Goal: Task Accomplishment & Management: Complete application form

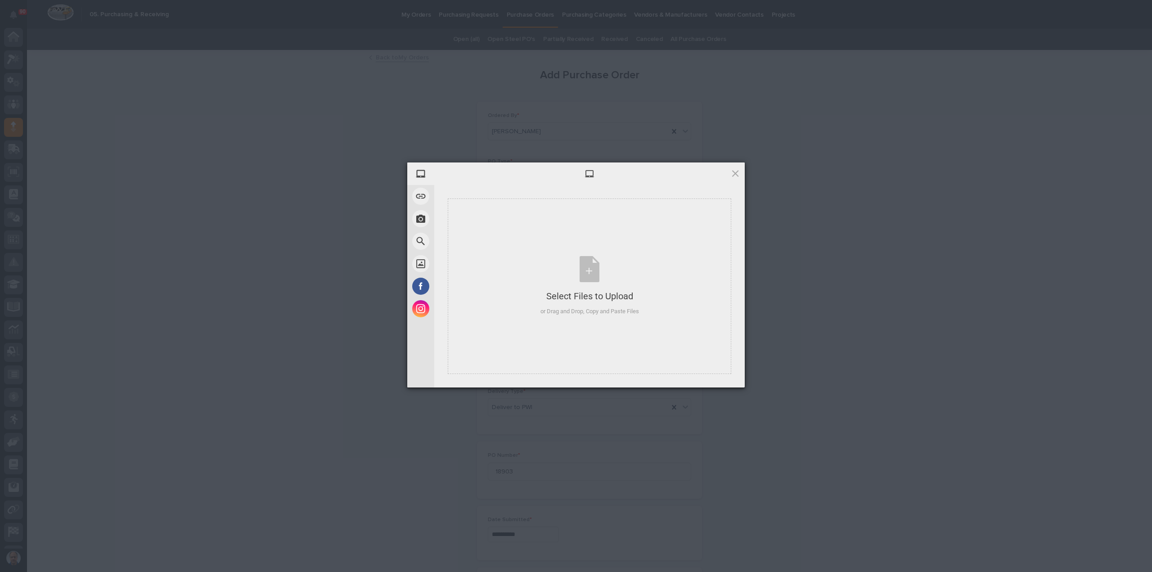
scroll to position [41, 0]
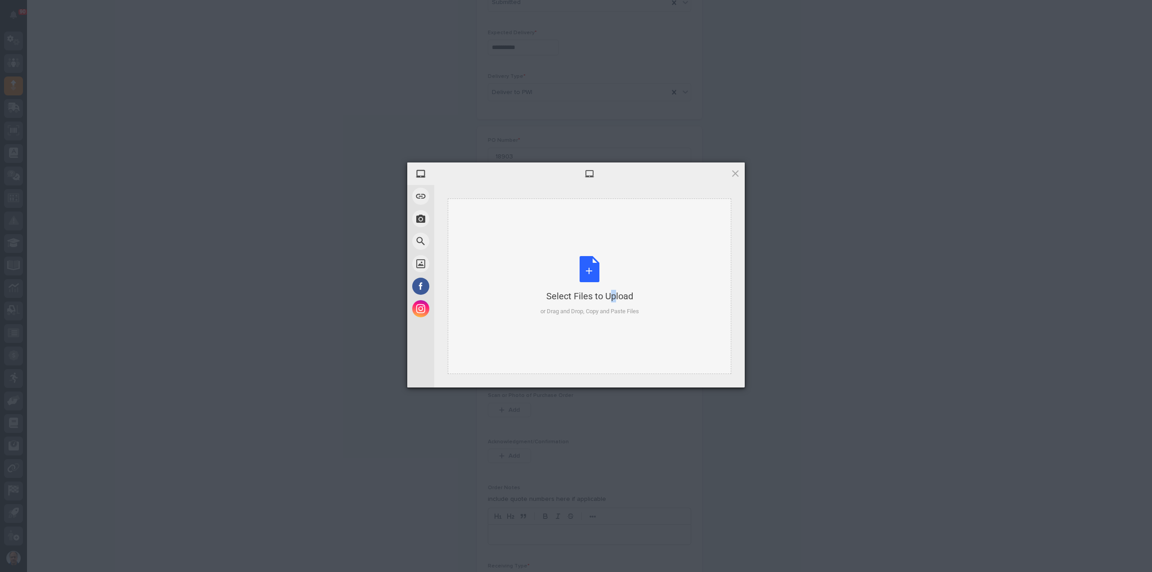
click at [592, 271] on div "Select Files to Upload or Drag and Drop, Copy and Paste Files" at bounding box center [589, 286] width 99 height 60
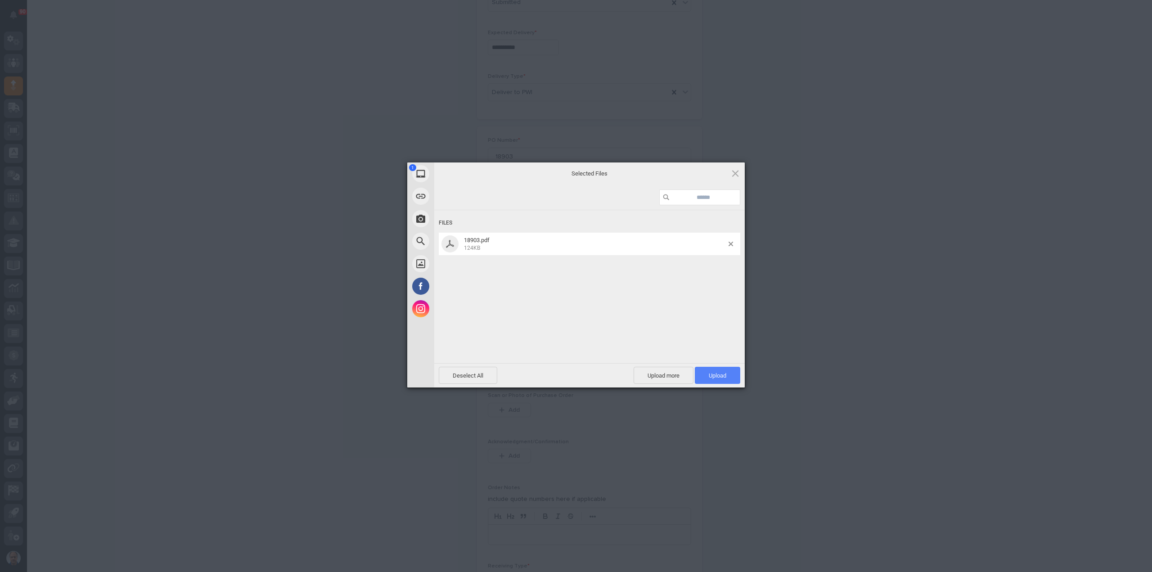
click at [711, 369] on span "Upload 1" at bounding box center [717, 375] width 45 height 17
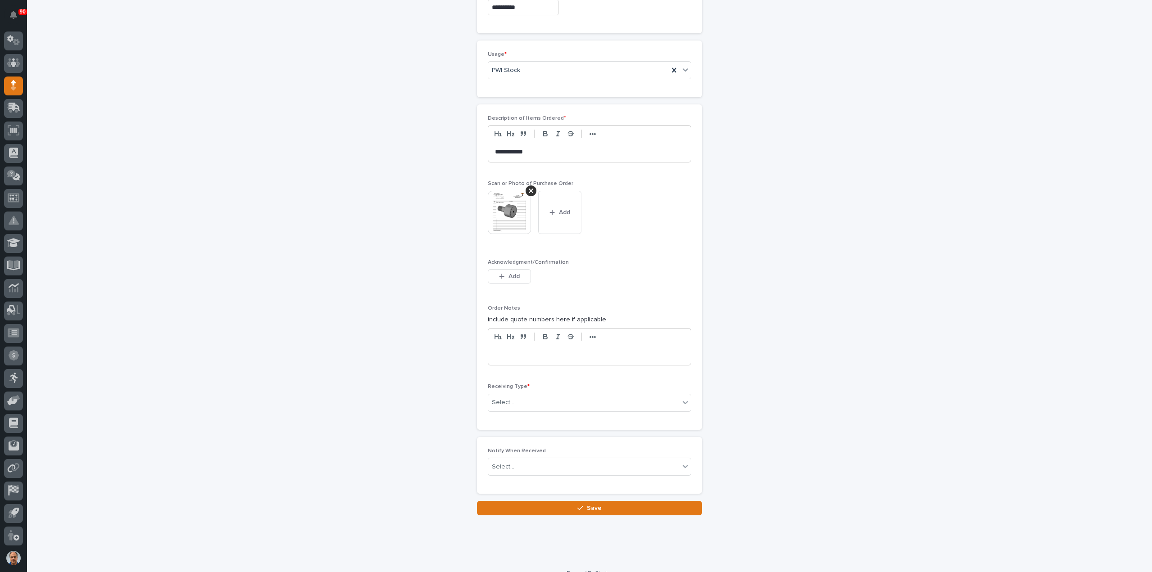
scroll to position [536, 0]
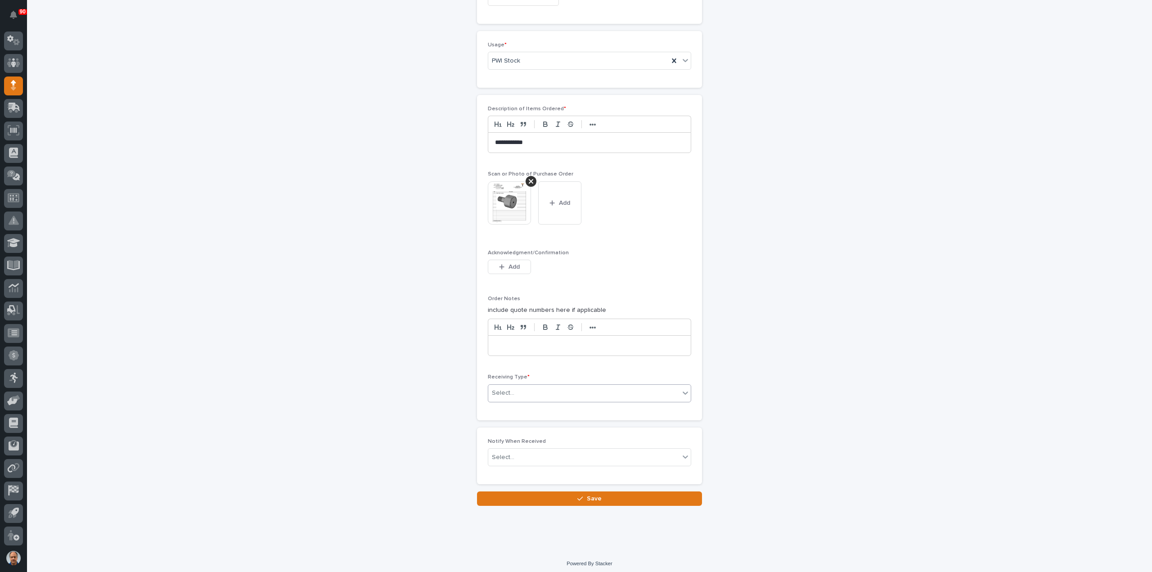
click at [565, 391] on div "Select..." at bounding box center [583, 393] width 191 height 15
drag, startPoint x: 512, startPoint y: 428, endPoint x: 508, endPoint y: 449, distance: 21.7
click at [508, 449] on div "Deliver to" at bounding box center [586, 454] width 202 height 16
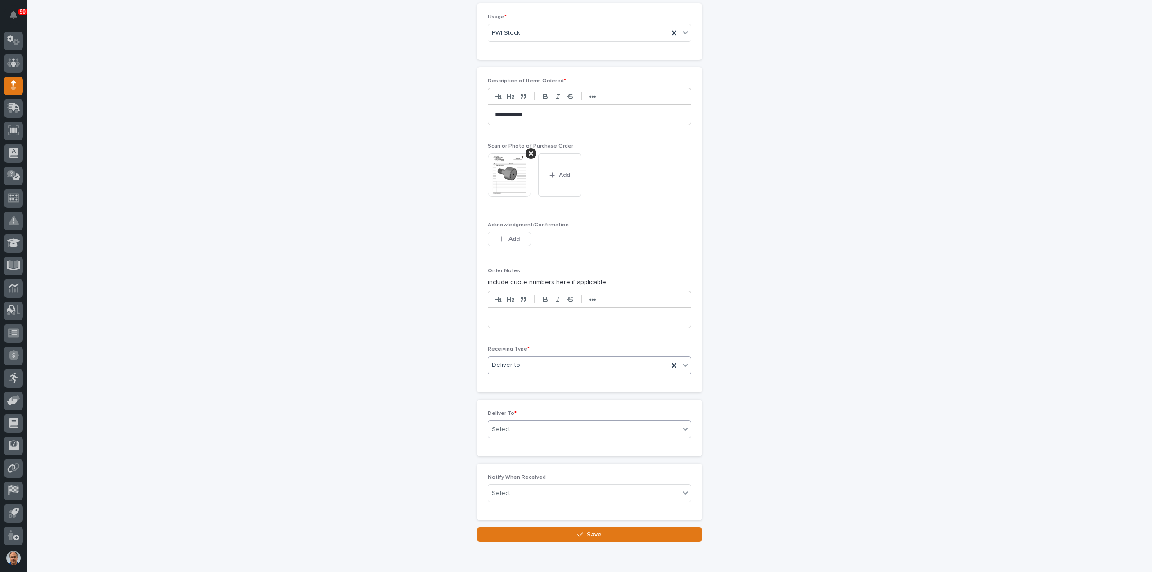
scroll to position [568, 0]
click at [529, 422] on div "Select..." at bounding box center [574, 425] width 173 height 15
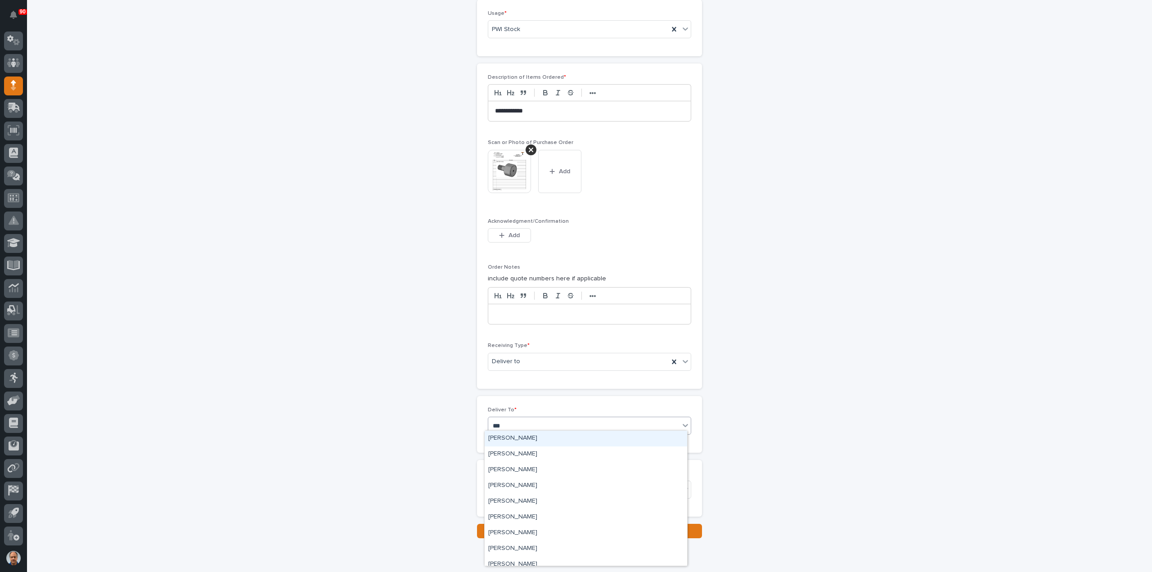
type input "****"
click at [535, 455] on div "[PERSON_NAME]" at bounding box center [586, 454] width 202 height 16
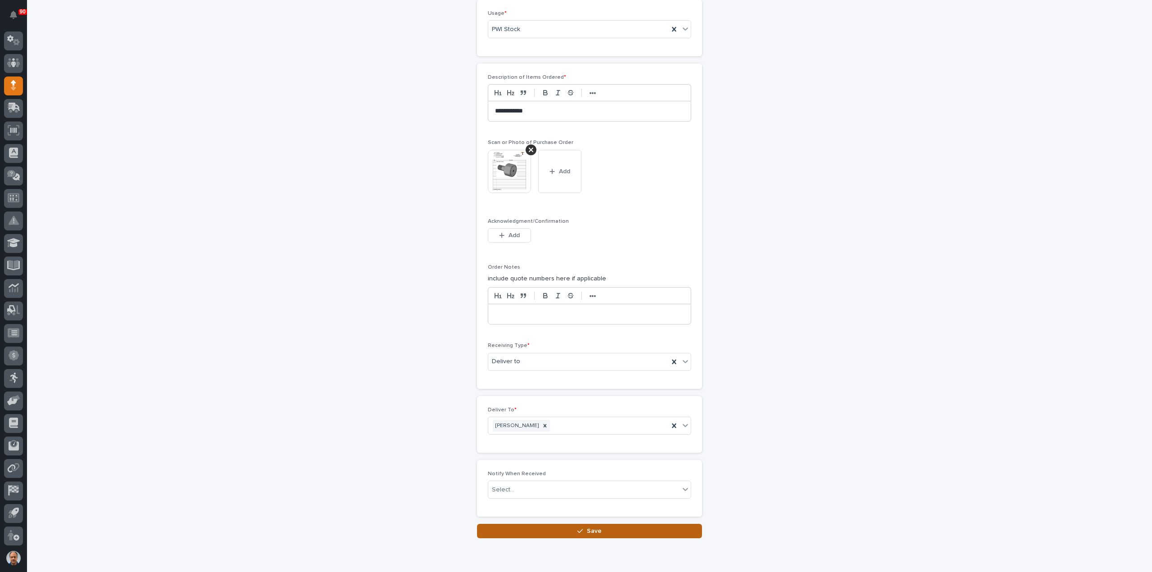
click at [587, 527] on span "Save" at bounding box center [594, 531] width 15 height 8
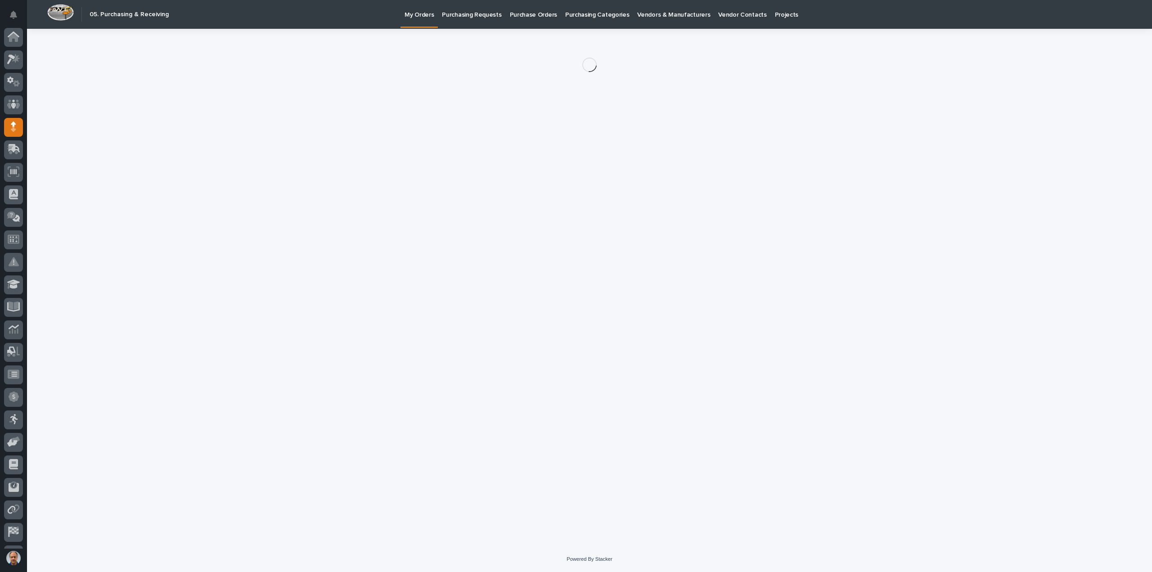
scroll to position [41, 0]
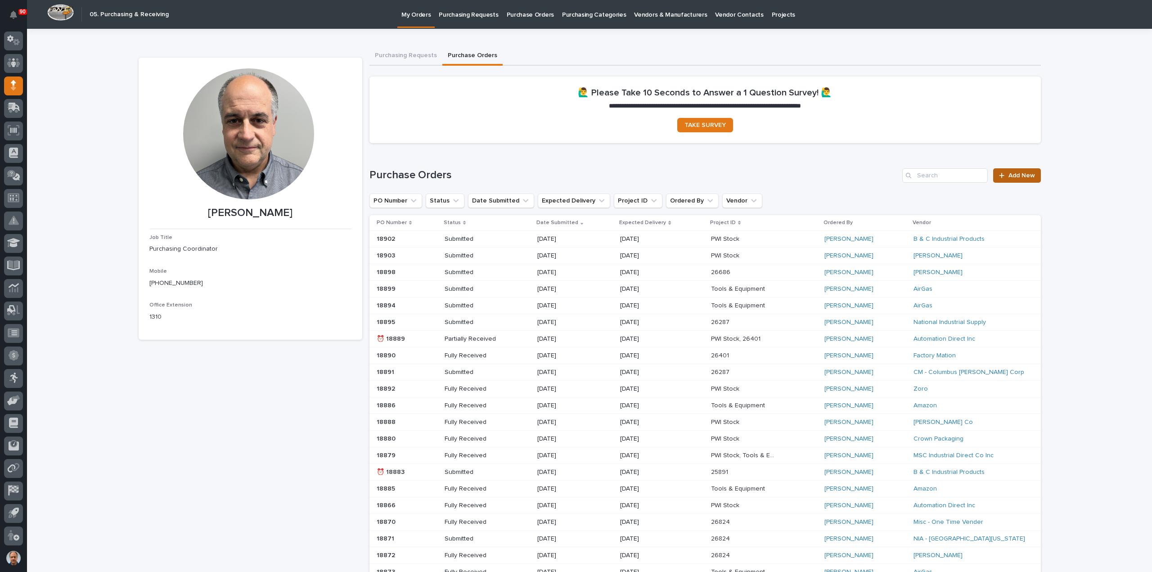
click at [1016, 171] on link "Add New" at bounding box center [1016, 175] width 47 height 14
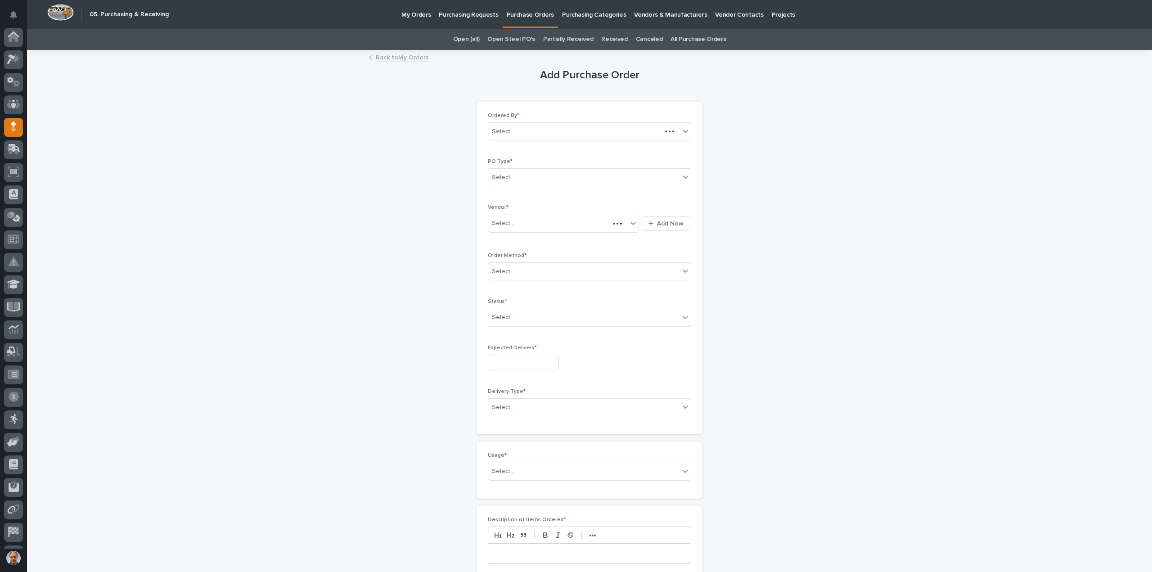
scroll to position [41, 0]
click at [538, 175] on div "Select..." at bounding box center [583, 177] width 191 height 15
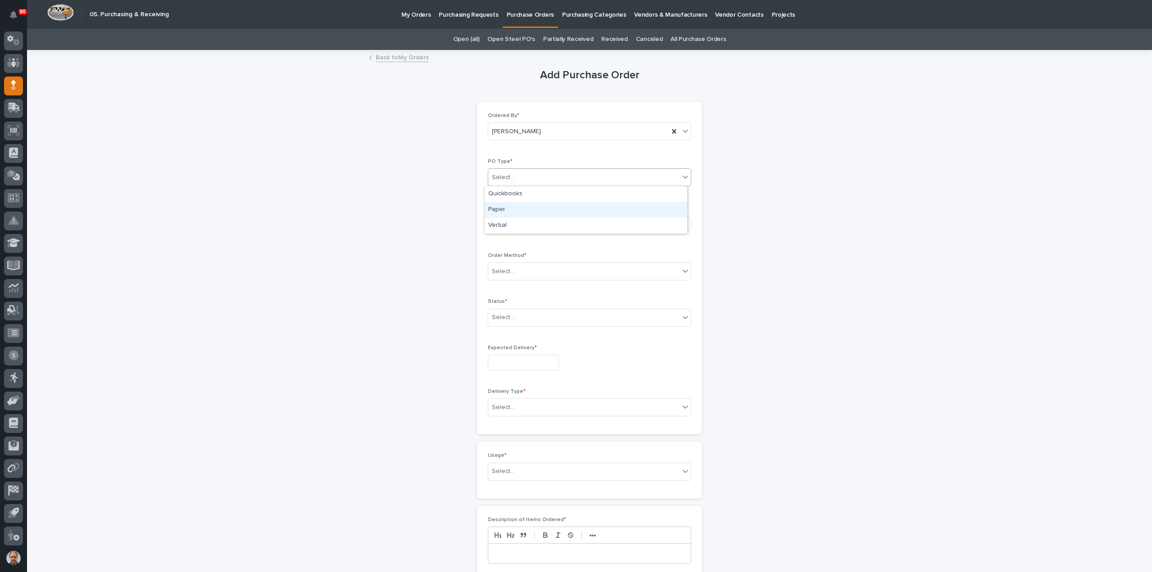
click at [519, 209] on div "Paper" at bounding box center [586, 210] width 202 height 16
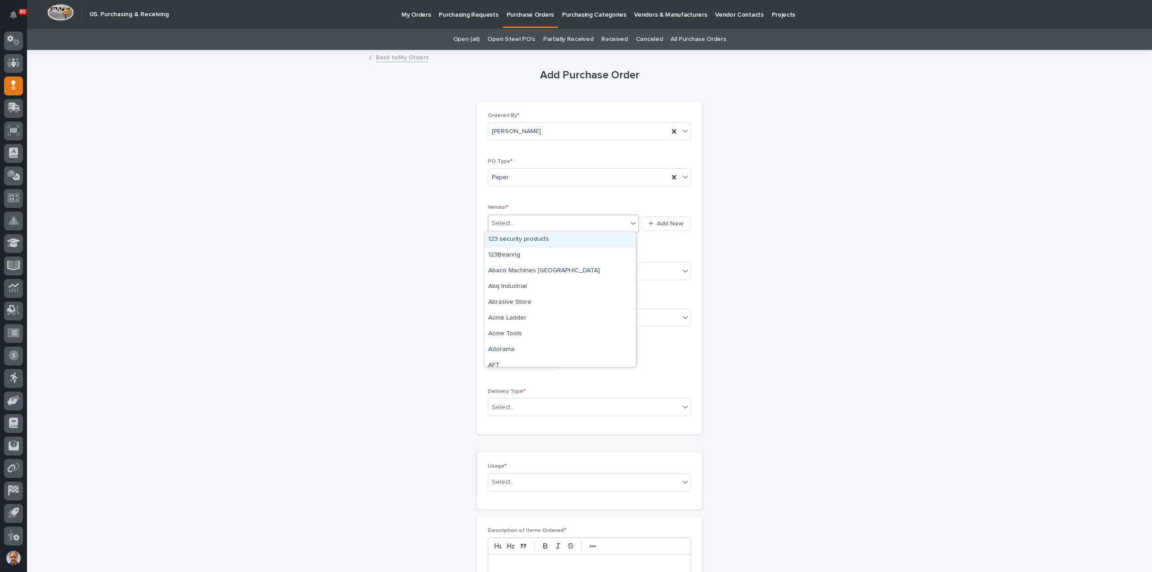
click at [519, 220] on div "Select..." at bounding box center [557, 223] width 139 height 15
type input "***"
click at [561, 238] on div "Burns Industrial Supply Co Inc" at bounding box center [560, 240] width 151 height 16
click at [535, 269] on div "Select..." at bounding box center [583, 271] width 191 height 15
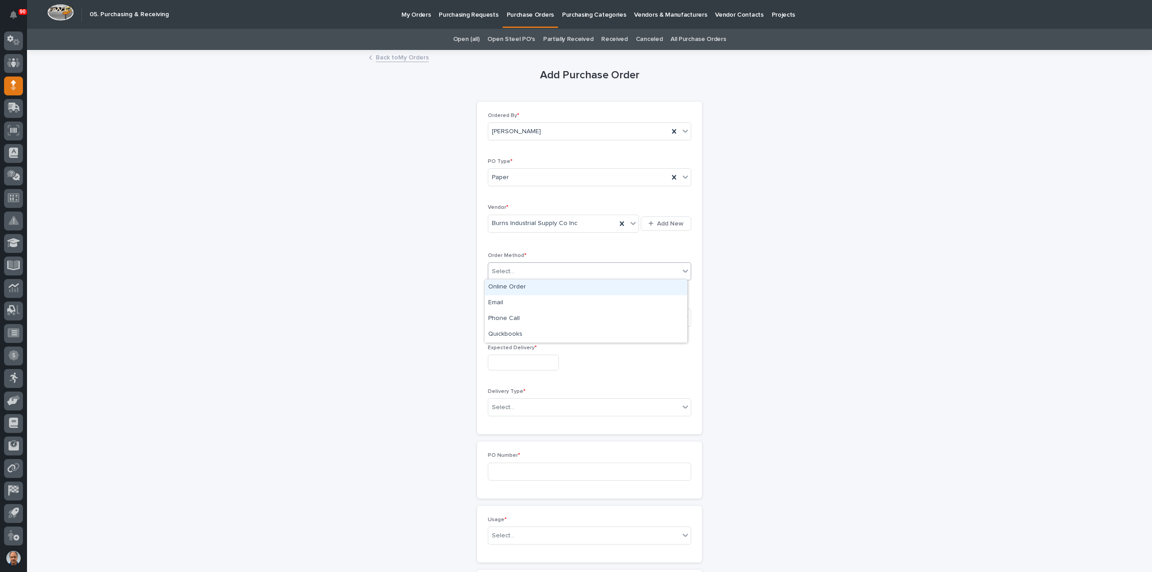
drag, startPoint x: 500, startPoint y: 284, endPoint x: 503, endPoint y: 288, distance: 4.9
click at [499, 284] on div "Online Order" at bounding box center [586, 287] width 202 height 16
drag, startPoint x: 517, startPoint y: 311, endPoint x: 521, endPoint y: 323, distance: 12.4
click at [517, 311] on div "Select..." at bounding box center [583, 317] width 191 height 15
click at [512, 346] on div "Submitted" at bounding box center [586, 349] width 202 height 16
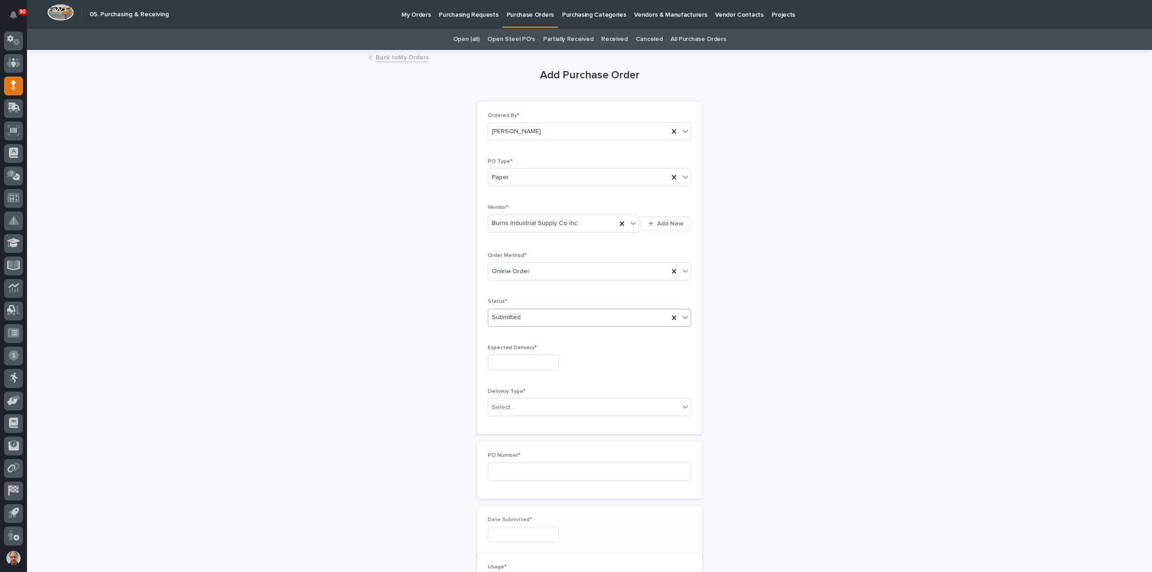
click at [521, 362] on input "text" at bounding box center [523, 363] width 71 height 16
click at [501, 273] on div "9" at bounding box center [503, 272] width 12 height 12
type input "**********"
click at [525, 403] on div "Select..." at bounding box center [583, 407] width 191 height 15
drag, startPoint x: 502, startPoint y: 422, endPoint x: 503, endPoint y: 428, distance: 5.6
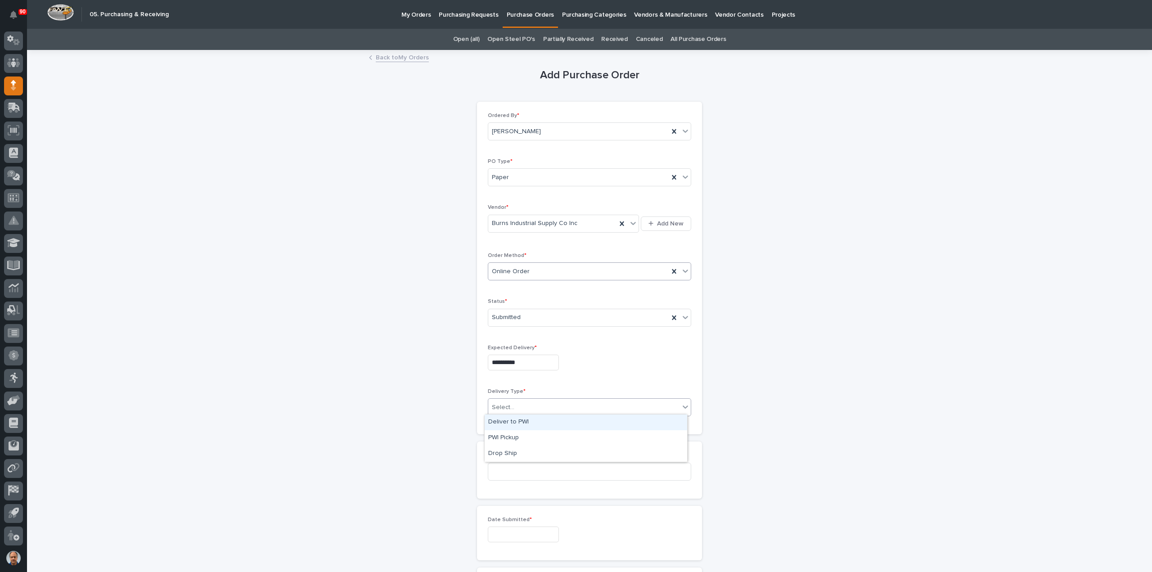
click at [501, 422] on div "Deliver to PWI" at bounding box center [586, 422] width 202 height 16
click at [529, 467] on input at bounding box center [589, 472] width 203 height 18
type input "18904"
click at [525, 532] on input "text" at bounding box center [523, 534] width 71 height 16
click at [529, 426] on div "4" at bounding box center [532, 429] width 12 height 12
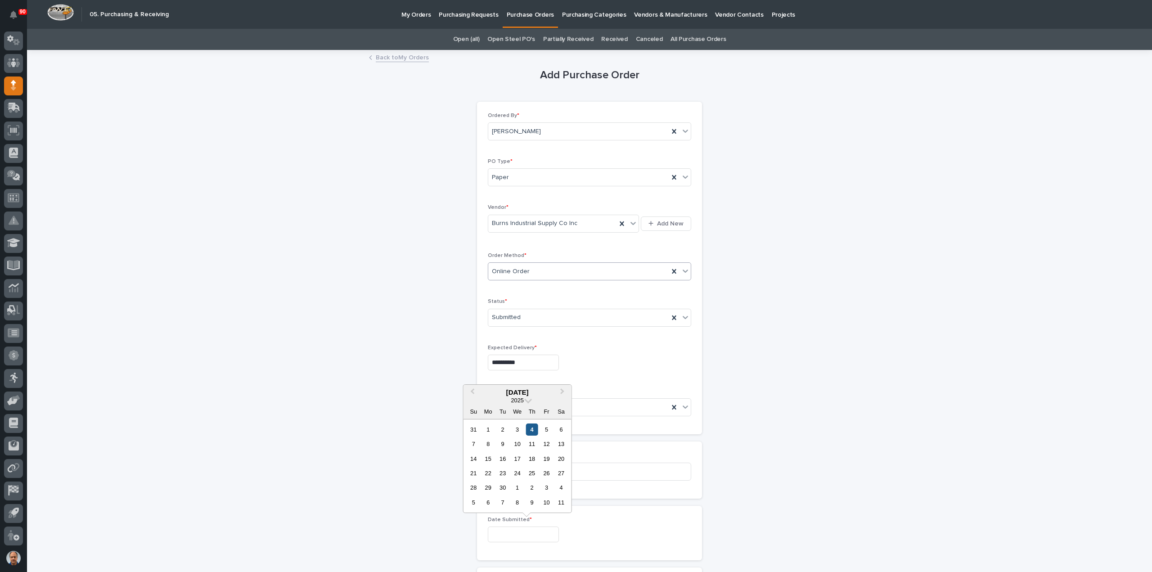
type input "**********"
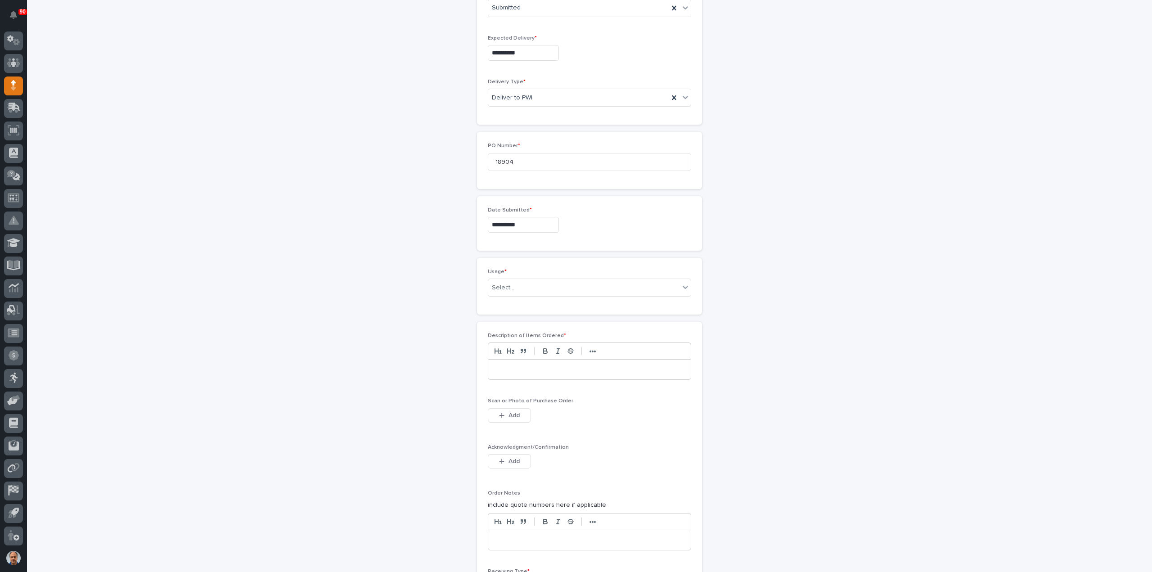
scroll to position [360, 0]
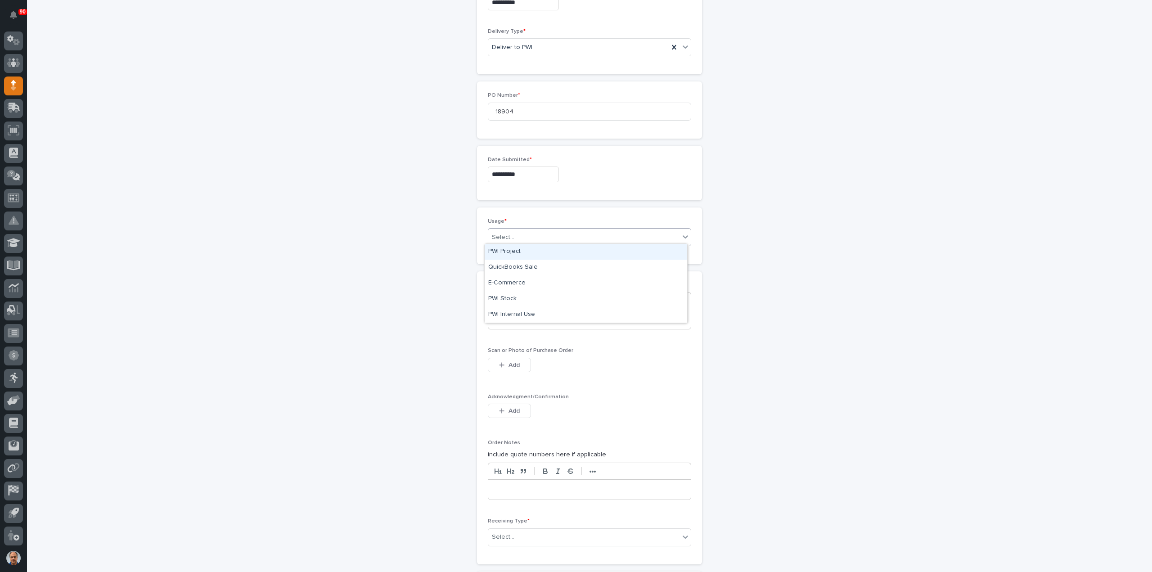
click at [530, 234] on div "Select..." at bounding box center [583, 237] width 191 height 15
drag, startPoint x: 521, startPoint y: 274, endPoint x: 509, endPoint y: 297, distance: 26.8
click at [510, 297] on div "PWI Stock" at bounding box center [586, 299] width 202 height 16
drag, startPoint x: 529, startPoint y: 326, endPoint x: 551, endPoint y: 324, distance: 21.7
click at [534, 326] on div at bounding box center [589, 319] width 202 height 20
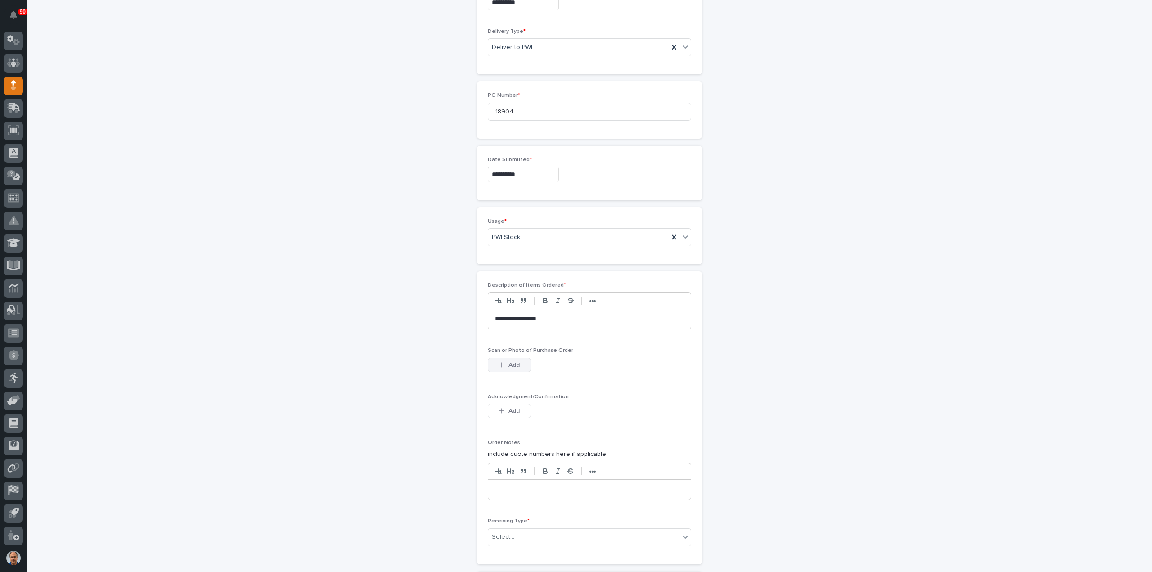
click at [517, 359] on button "Add" at bounding box center [509, 365] width 43 height 14
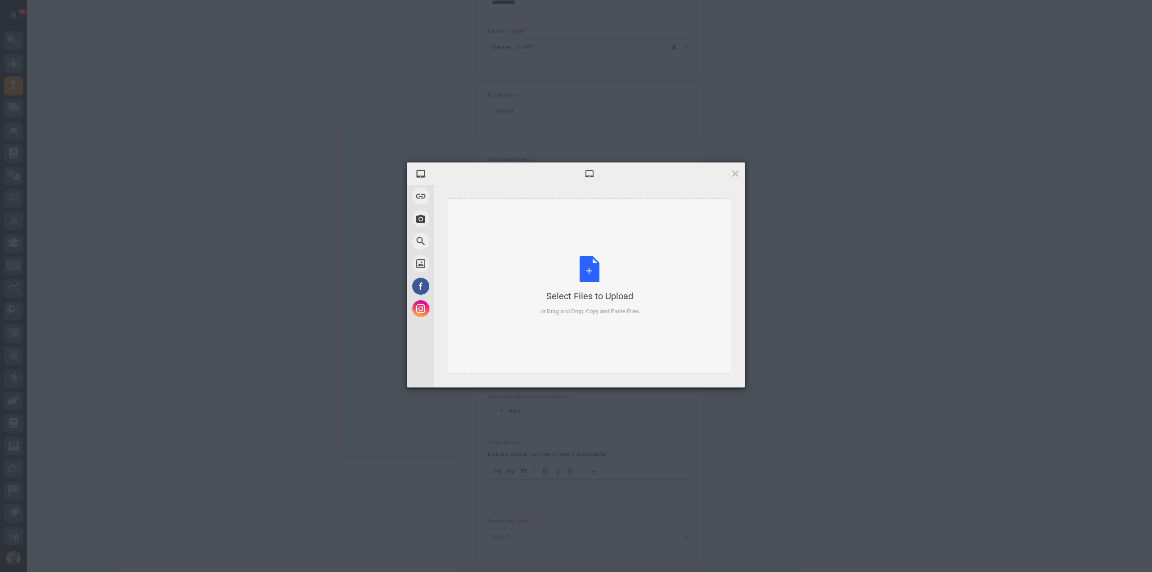
click at [585, 266] on div "Select Files to Upload or Drag and Drop, Copy and Paste Files" at bounding box center [589, 286] width 99 height 60
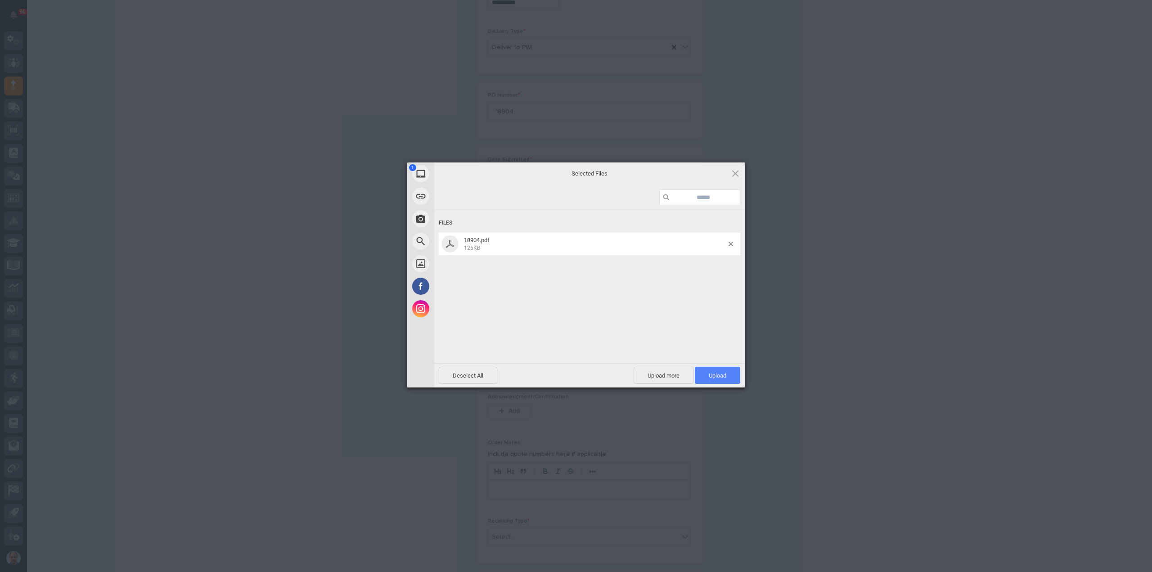
click at [707, 372] on span "Upload 1" at bounding box center [717, 375] width 45 height 17
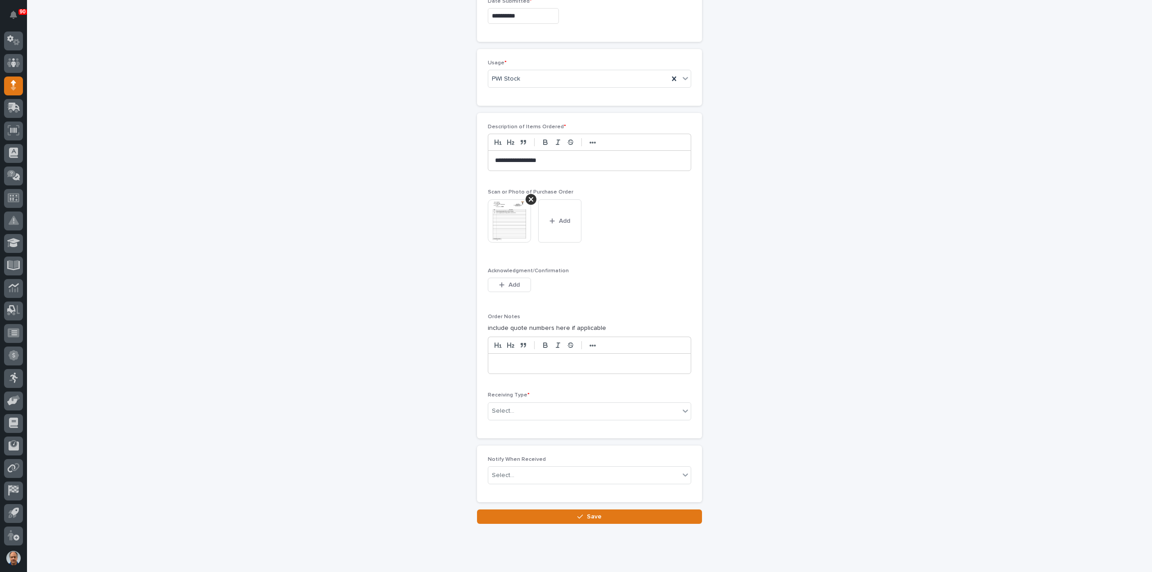
scroll to position [536, 0]
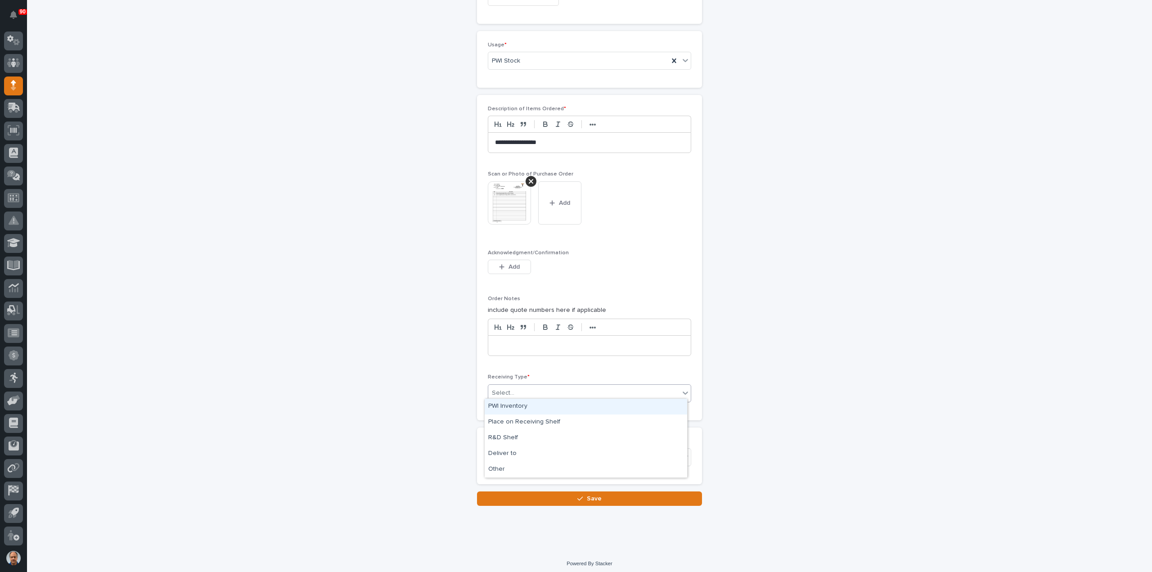
click at [553, 389] on div "Select..." at bounding box center [583, 393] width 191 height 15
click at [492, 468] on div "Other" at bounding box center [586, 470] width 202 height 16
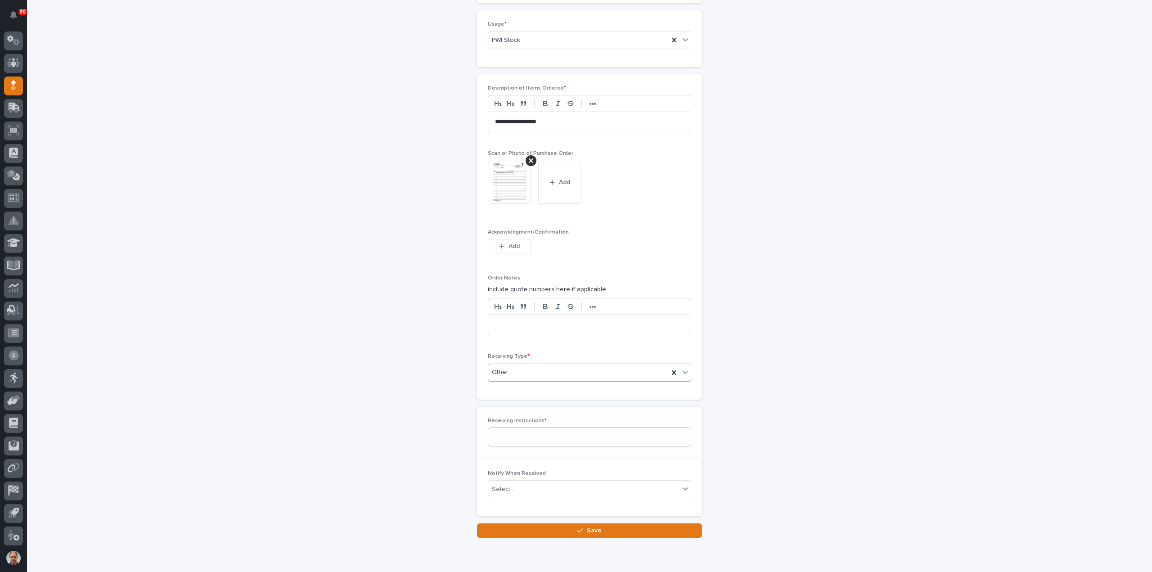
scroll to position [569, 0]
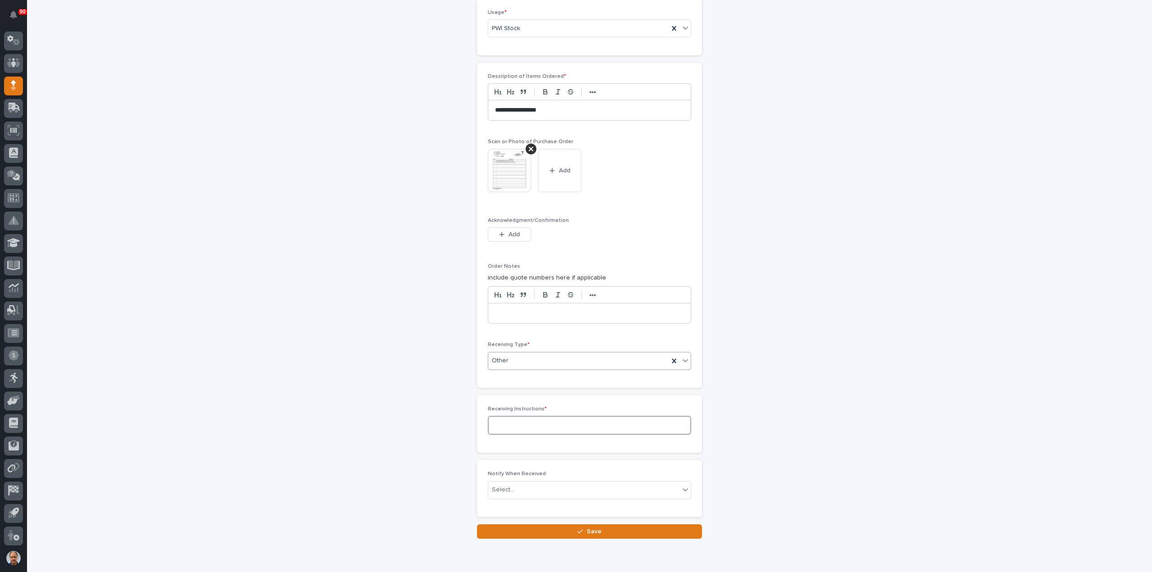
click at [517, 422] on textarea at bounding box center [589, 425] width 203 height 19
type textarea "******"
click at [601, 525] on button "Save" at bounding box center [589, 531] width 225 height 14
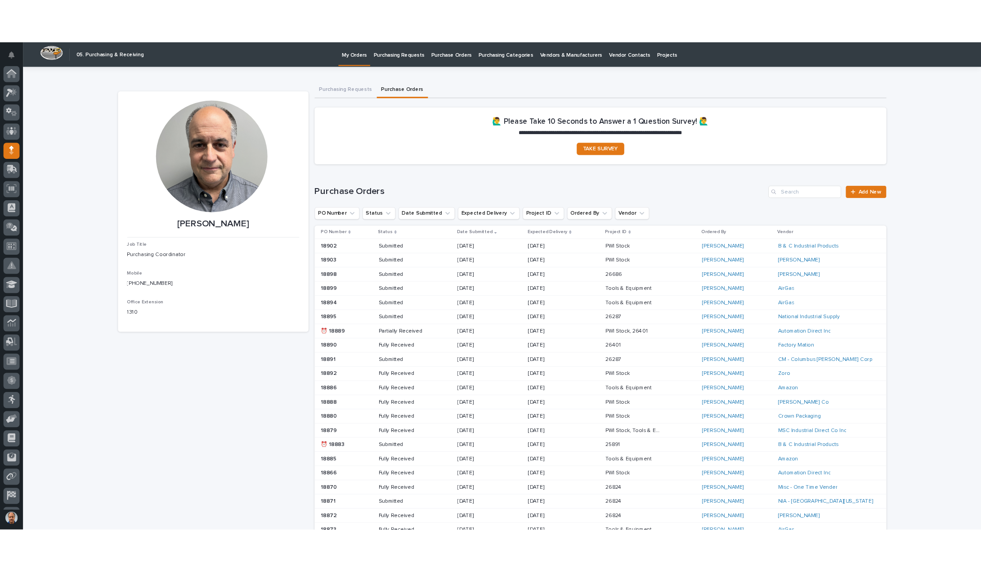
scroll to position [41, 0]
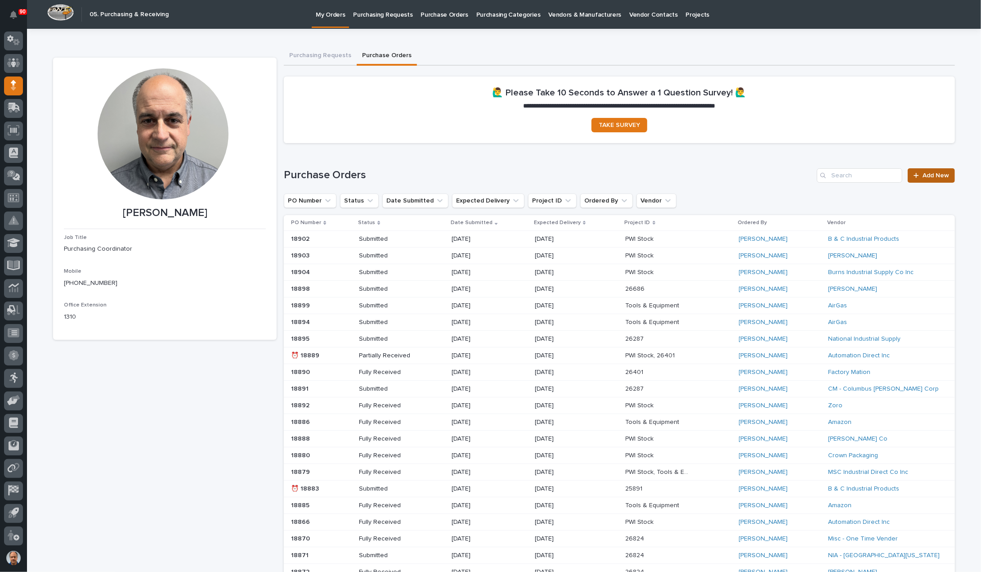
click at [929, 175] on span "Add New" at bounding box center [936, 175] width 27 height 6
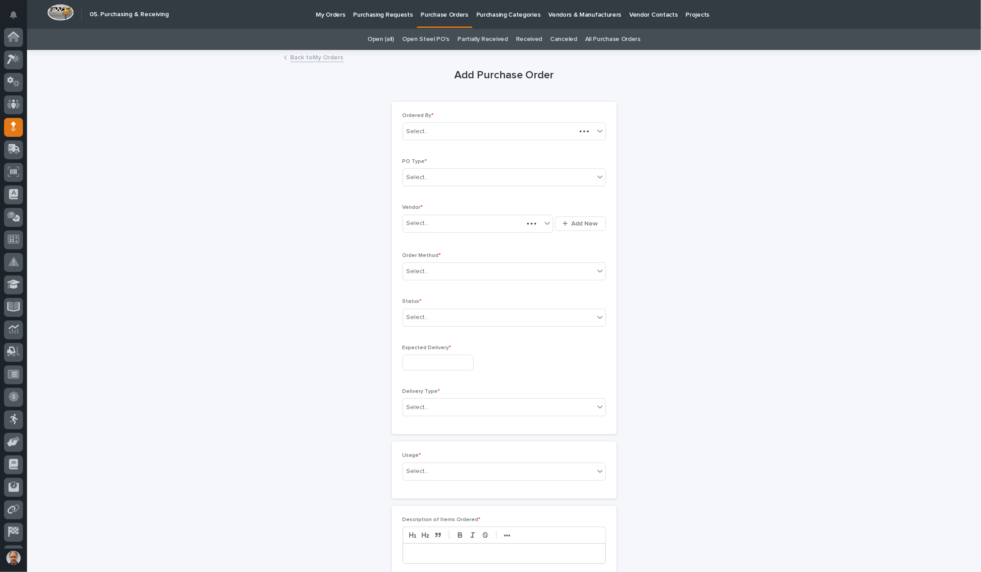
scroll to position [41, 0]
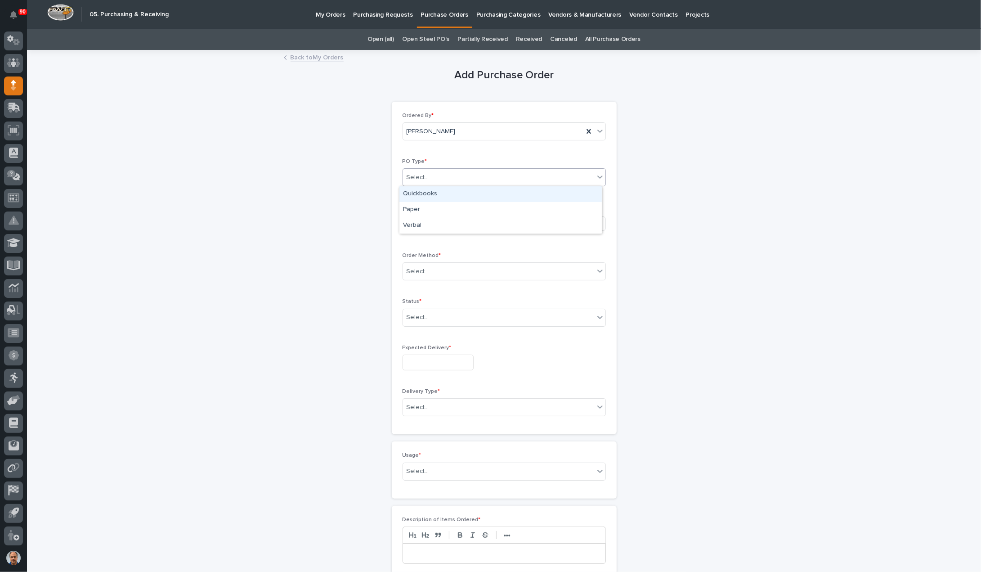
drag, startPoint x: 463, startPoint y: 171, endPoint x: 458, endPoint y: 180, distance: 10.5
click at [461, 171] on div "Select..." at bounding box center [498, 177] width 191 height 15
click at [448, 203] on div "Paper" at bounding box center [501, 210] width 202 height 16
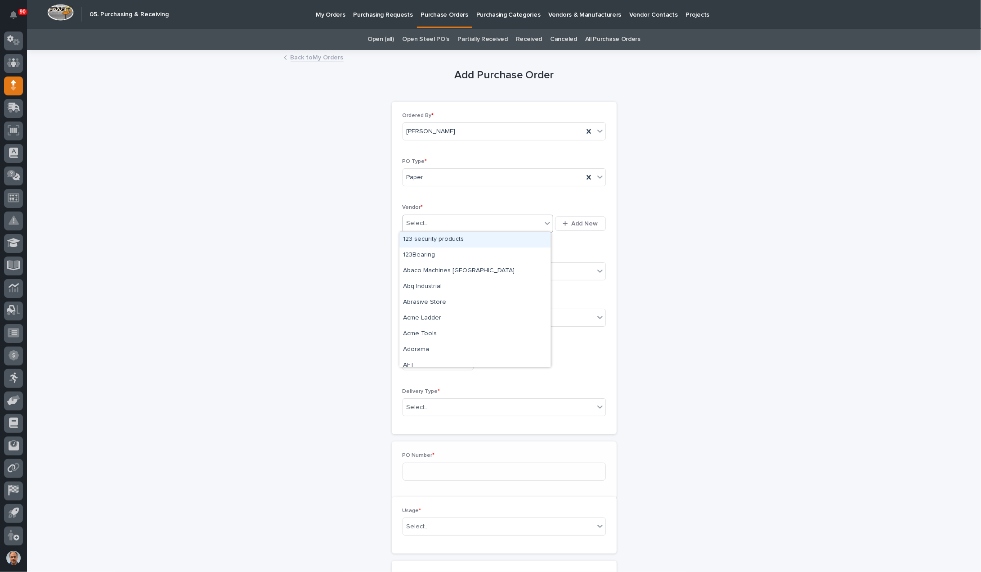
click at [449, 220] on div "Select..." at bounding box center [472, 223] width 139 height 15
type input "****"
click at [427, 239] on div "Digi-Key" at bounding box center [475, 240] width 151 height 16
drag, startPoint x: 437, startPoint y: 264, endPoint x: 440, endPoint y: 277, distance: 13.8
click at [437, 267] on div "Select..." at bounding box center [498, 271] width 191 height 15
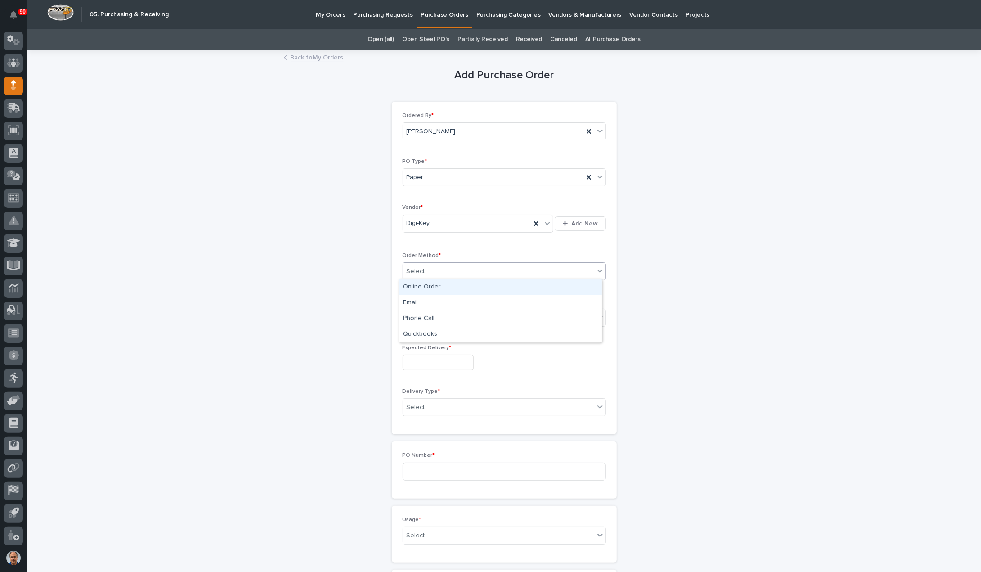
click at [438, 285] on div "Online Order" at bounding box center [501, 287] width 202 height 16
drag, startPoint x: 432, startPoint y: 310, endPoint x: 435, endPoint y: 318, distance: 8.4
click at [432, 314] on div "Select..." at bounding box center [498, 317] width 191 height 15
click at [428, 344] on div "Submitted" at bounding box center [501, 349] width 202 height 16
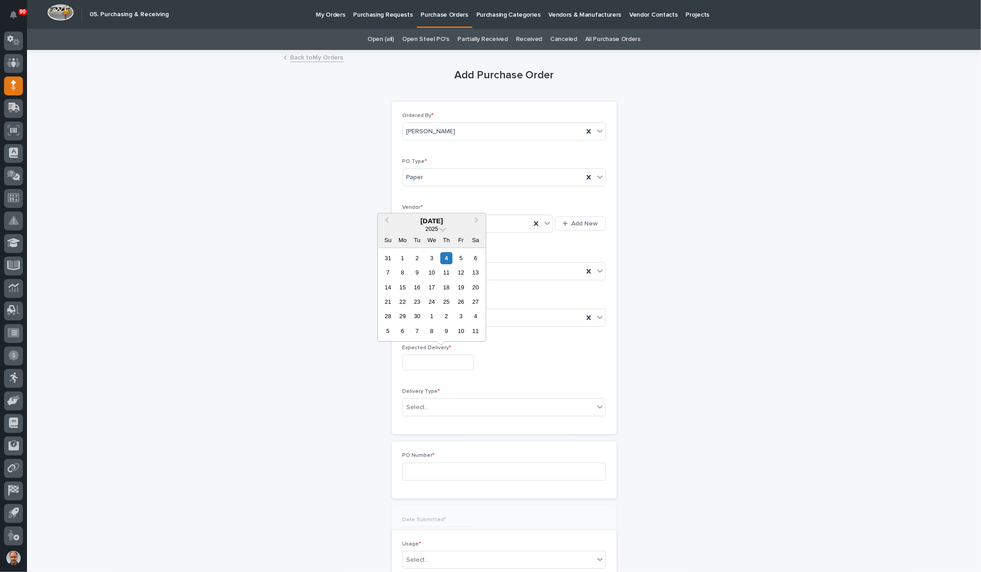
click at [434, 358] on input "text" at bounding box center [438, 363] width 71 height 16
click at [416, 273] on div "9" at bounding box center [417, 272] width 12 height 12
type input "**********"
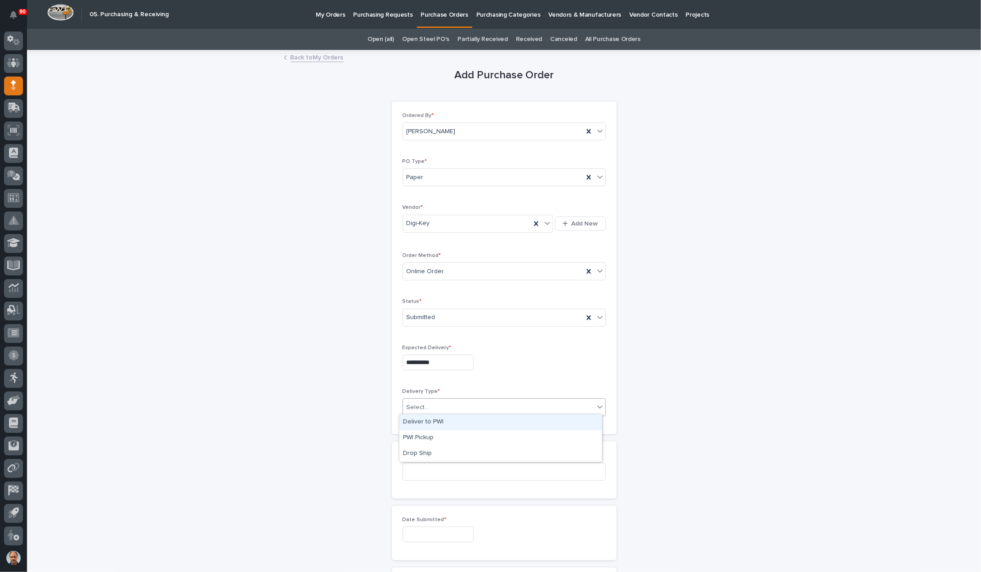
click at [449, 407] on div "Select..." at bounding box center [498, 407] width 191 height 15
click at [437, 421] on div "Deliver to PWI" at bounding box center [501, 422] width 202 height 16
click at [445, 466] on input at bounding box center [504, 472] width 203 height 18
type input "18905"
click at [426, 527] on input "text" at bounding box center [438, 534] width 71 height 16
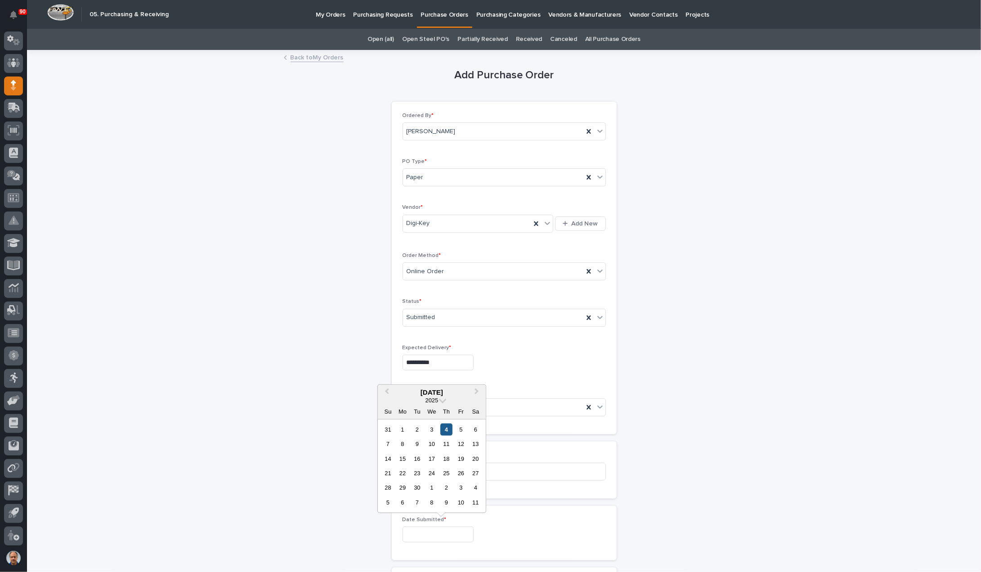
click at [445, 430] on div "4" at bounding box center [446, 429] width 12 height 12
type input "**********"
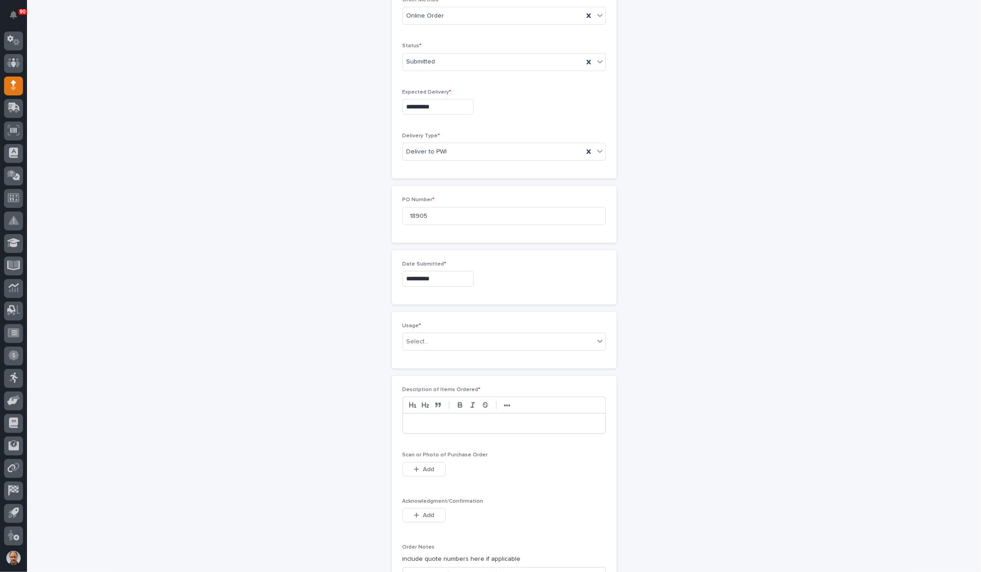
scroll to position [270, 0]
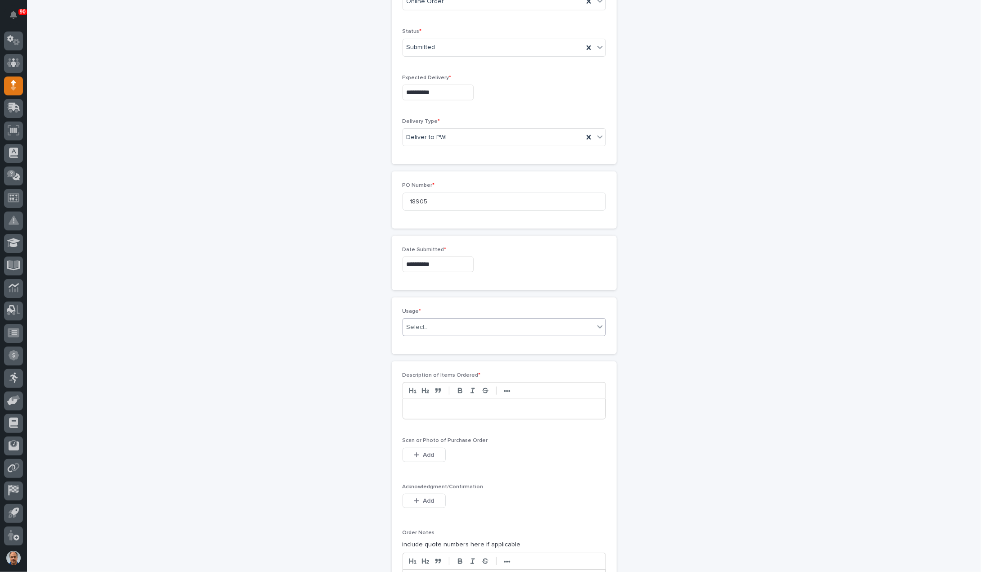
click at [427, 323] on div "Select..." at bounding box center [498, 327] width 191 height 15
click at [418, 382] on div "PWI Stock" at bounding box center [501, 389] width 202 height 16
click at [443, 409] on p at bounding box center [504, 408] width 189 height 9
click at [416, 448] on button "Add" at bounding box center [424, 455] width 43 height 14
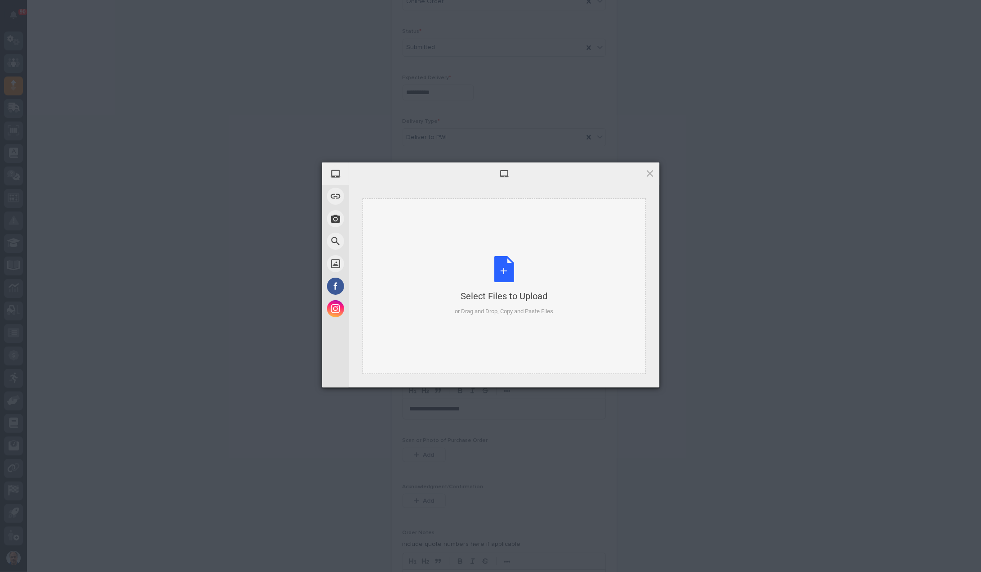
click at [501, 261] on div "Select Files to Upload or Drag and Drop, Copy and Paste Files" at bounding box center [504, 286] width 99 height 60
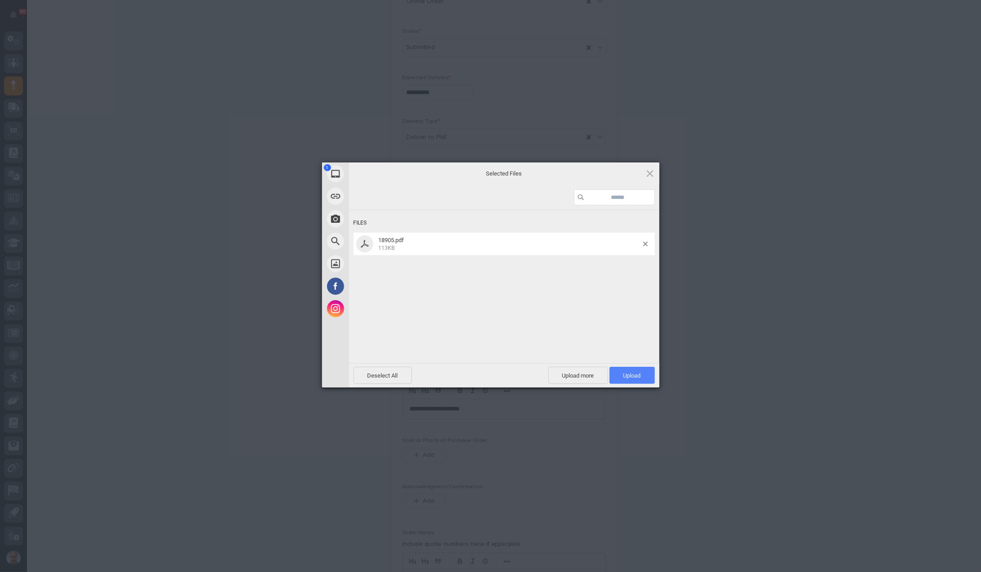
click at [632, 372] on span "Upload 1" at bounding box center [633, 375] width 18 height 7
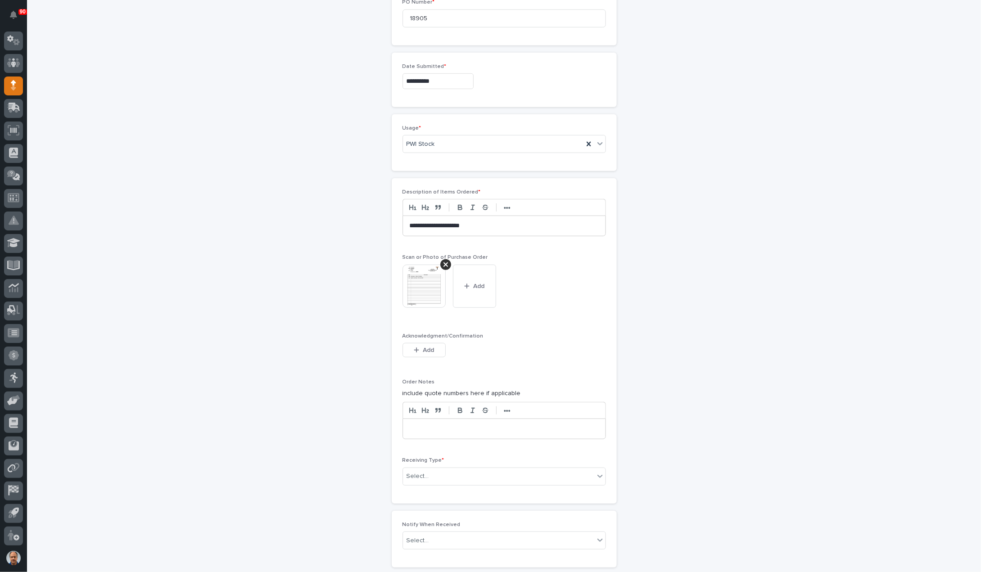
scroll to position [466, 0]
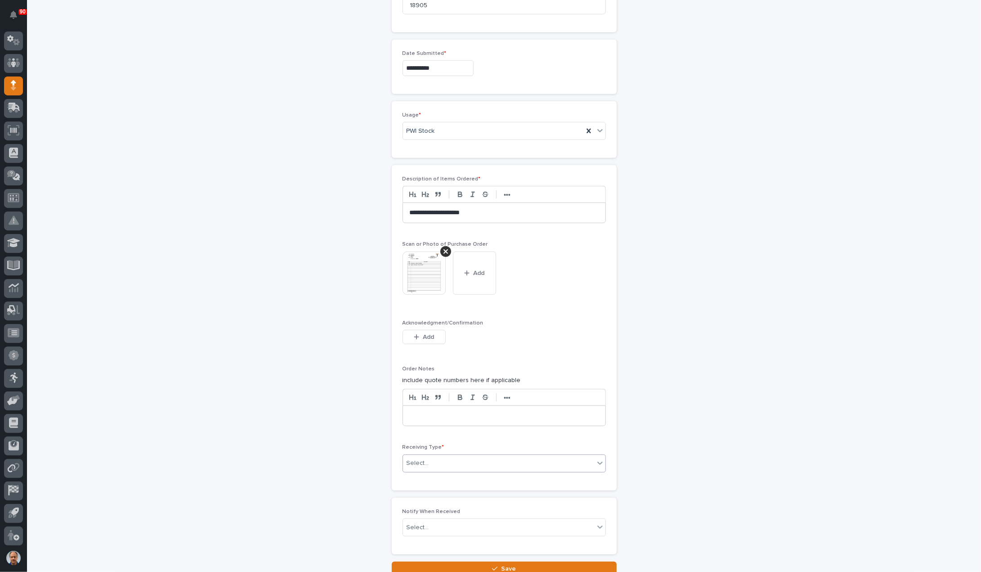
click at [438, 460] on div "Select..." at bounding box center [498, 463] width 191 height 15
drag, startPoint x: 428, startPoint y: 482, endPoint x: 425, endPoint y: 524, distance: 41.5
click at [425, 524] on div "Deliver to" at bounding box center [501, 524] width 202 height 16
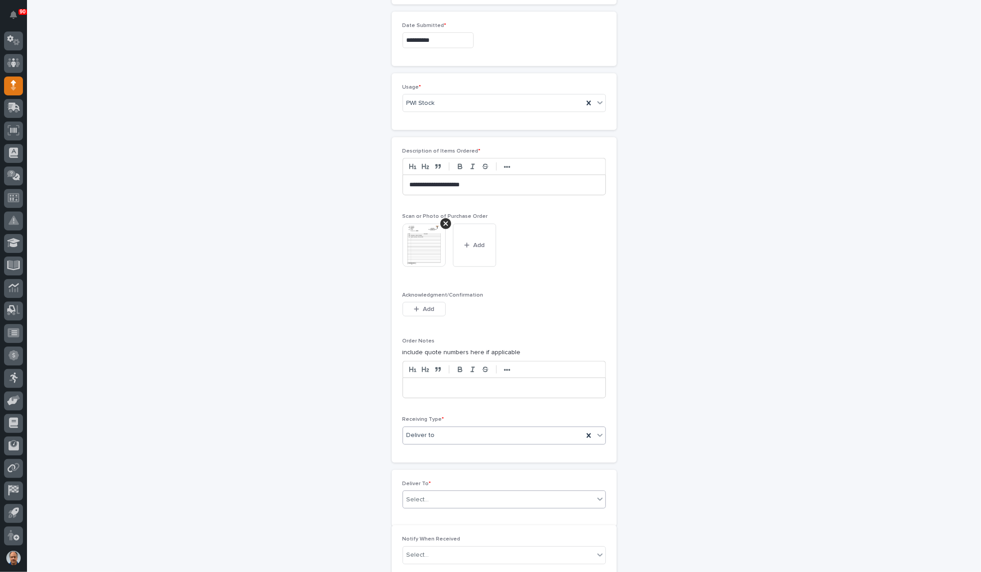
scroll to position [498, 0]
click at [434, 493] on div "Select..." at bounding box center [498, 496] width 191 height 15
type input "****"
click at [437, 522] on div "[PERSON_NAME] [PERSON_NAME]" at bounding box center [501, 525] width 202 height 16
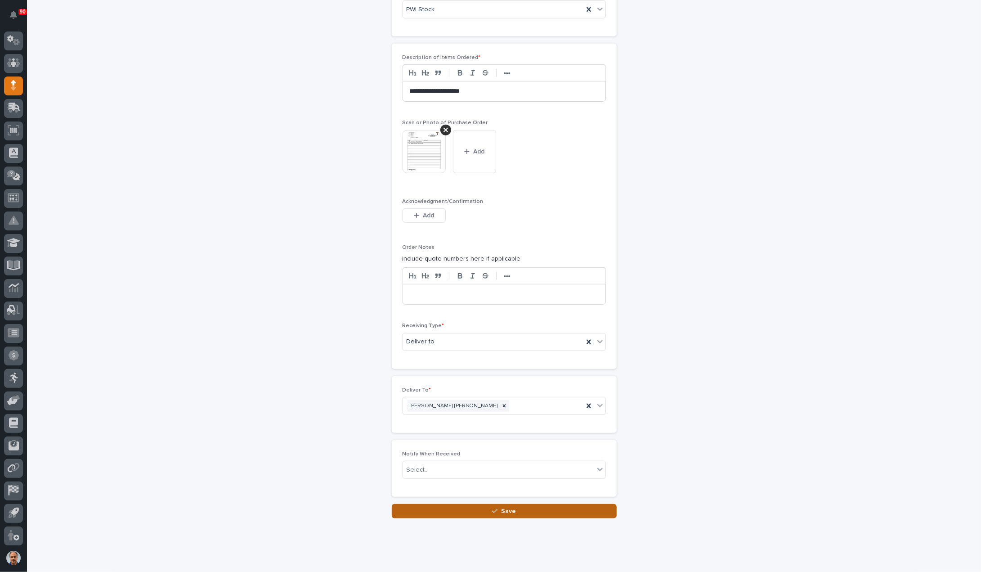
click at [492, 508] on icon "button" at bounding box center [494, 511] width 5 height 6
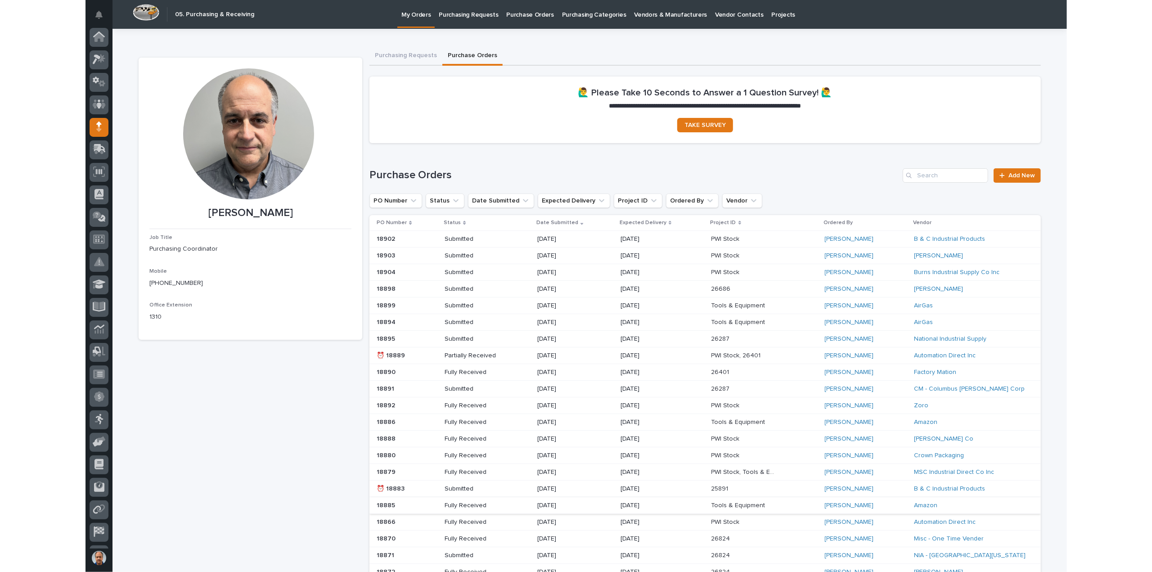
scroll to position [41, 0]
